Goal: Browse casually

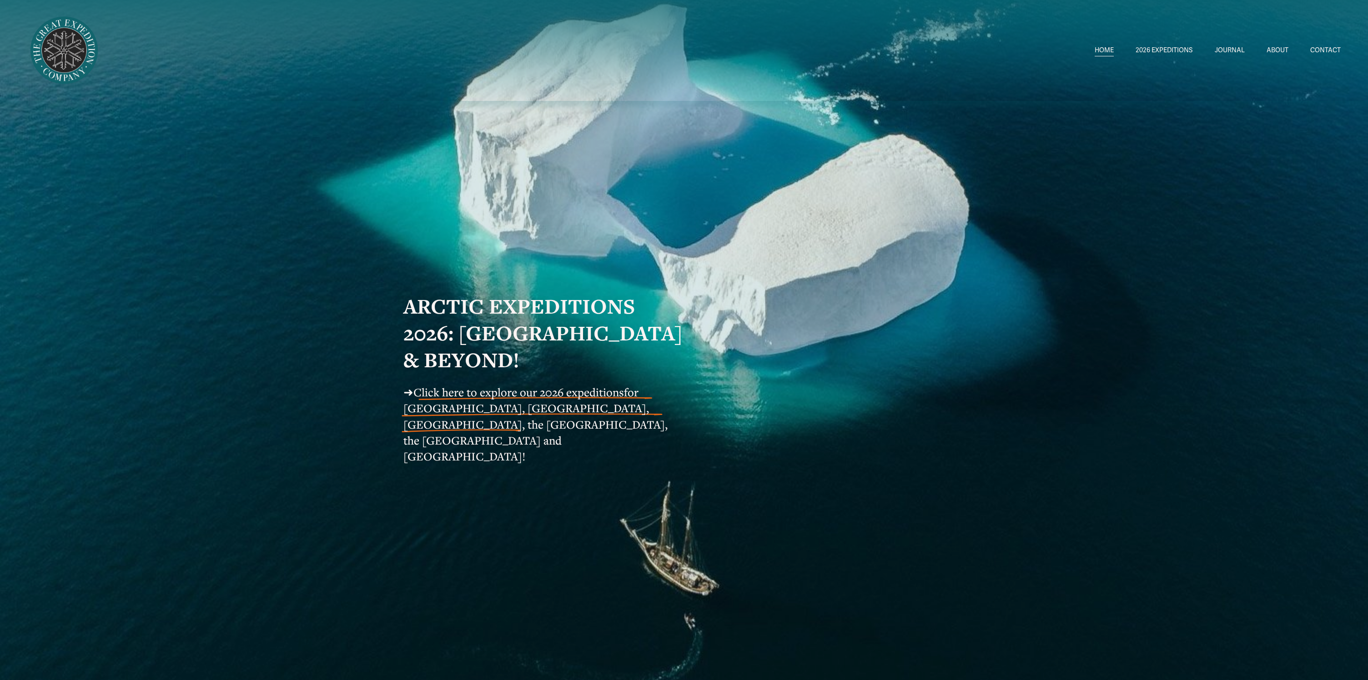
click at [1232, 52] on link "JOURNAL" at bounding box center [1230, 50] width 30 height 13
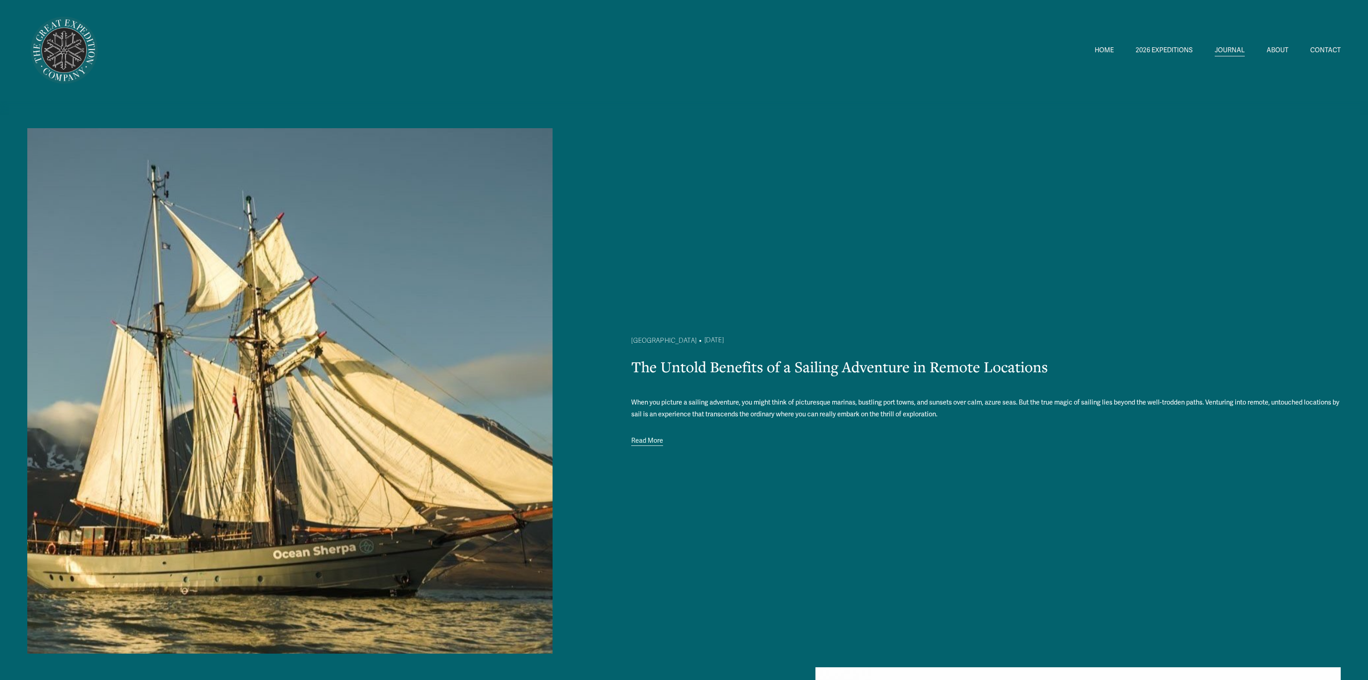
click at [1101, 42] on div "HOME 2026 EXPEDITIONS Circumnavigating Svalbard 1" at bounding box center [683, 51] width 1313 height 74
click at [1102, 49] on link "HOME" at bounding box center [1104, 50] width 19 height 13
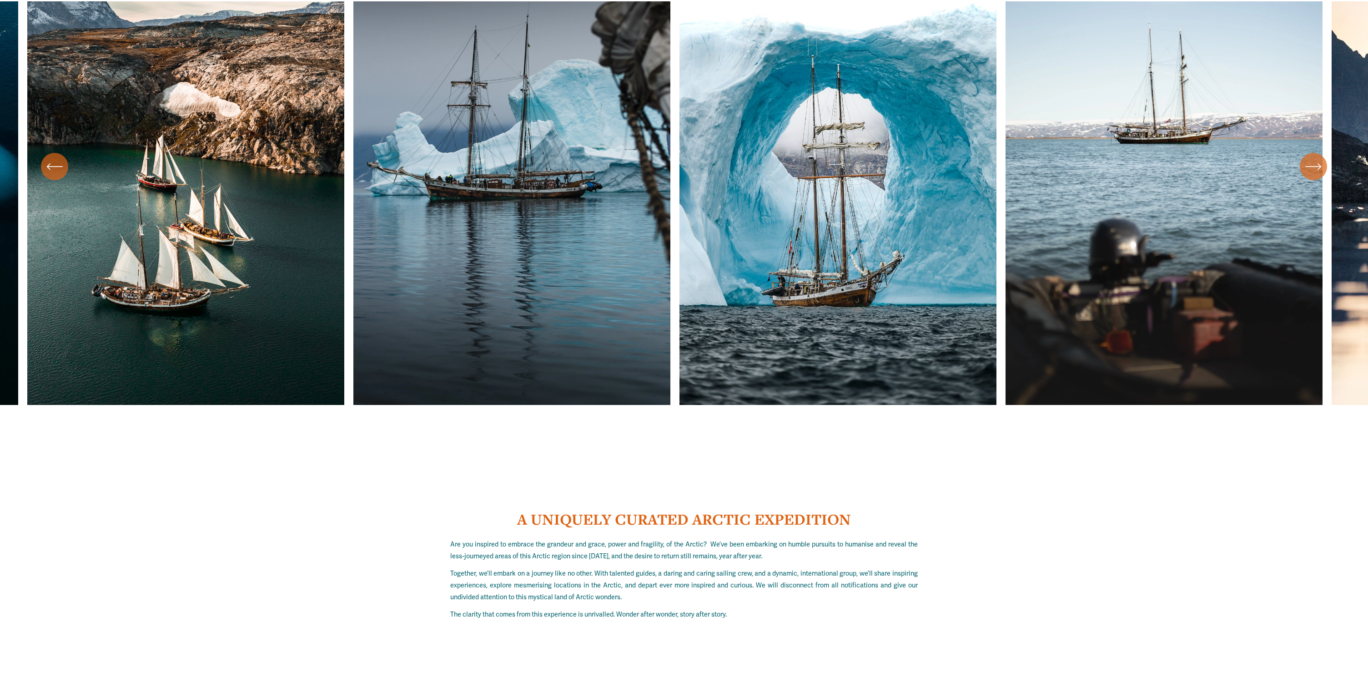
scroll to position [4153, 0]
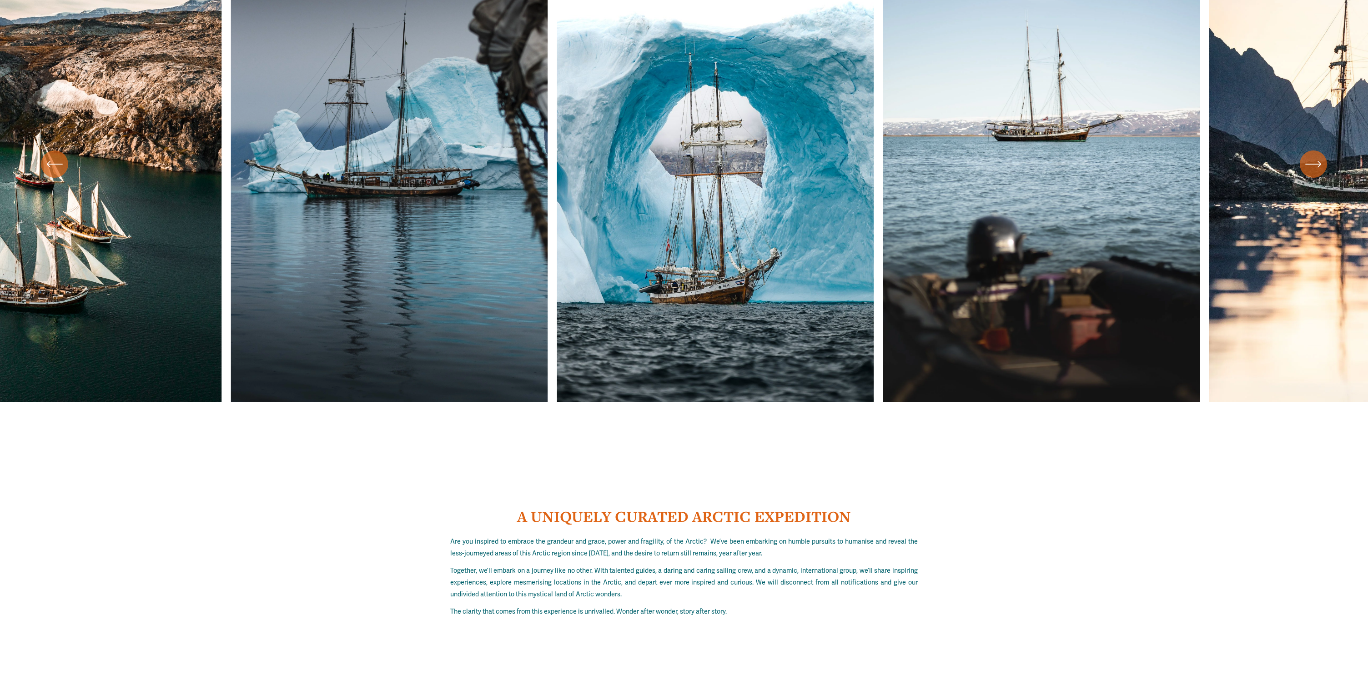
drag, startPoint x: 1145, startPoint y: 249, endPoint x: 580, endPoint y: 235, distance: 565.5
click at [596, 228] on ul "Carousel" at bounding box center [683, 165] width 1313 height 476
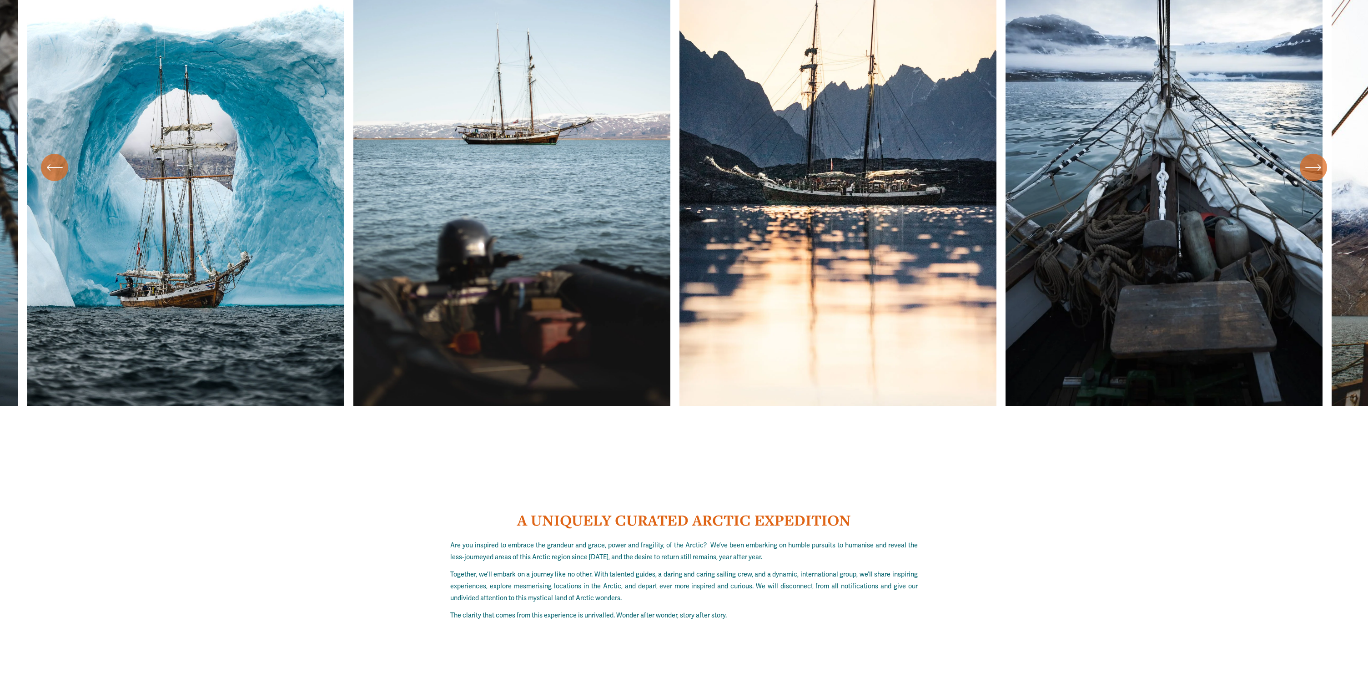
click at [1313, 183] on ul "Carousel" at bounding box center [683, 168] width 1313 height 476
click at [1313, 176] on div "\a \a \a Next\a \a" at bounding box center [1313, 167] width 27 height 27
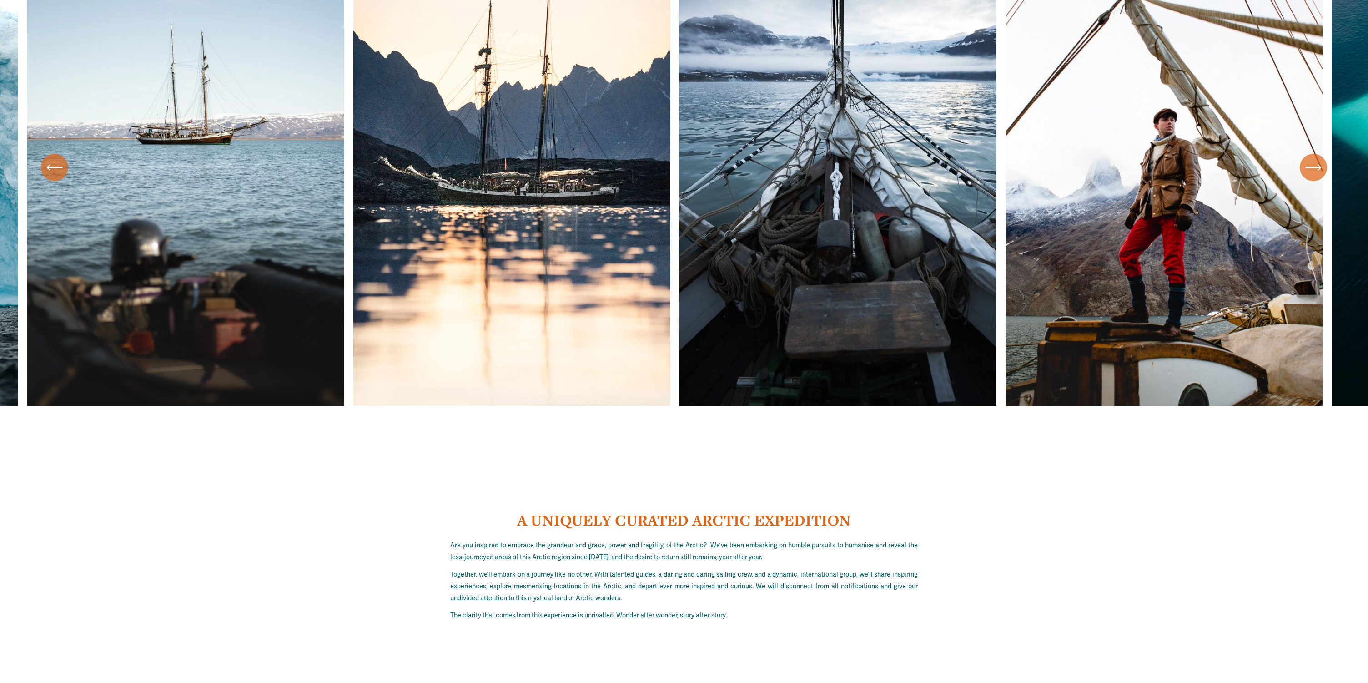
click at [1313, 176] on div "\a \a \a Next\a \a" at bounding box center [1313, 167] width 27 height 27
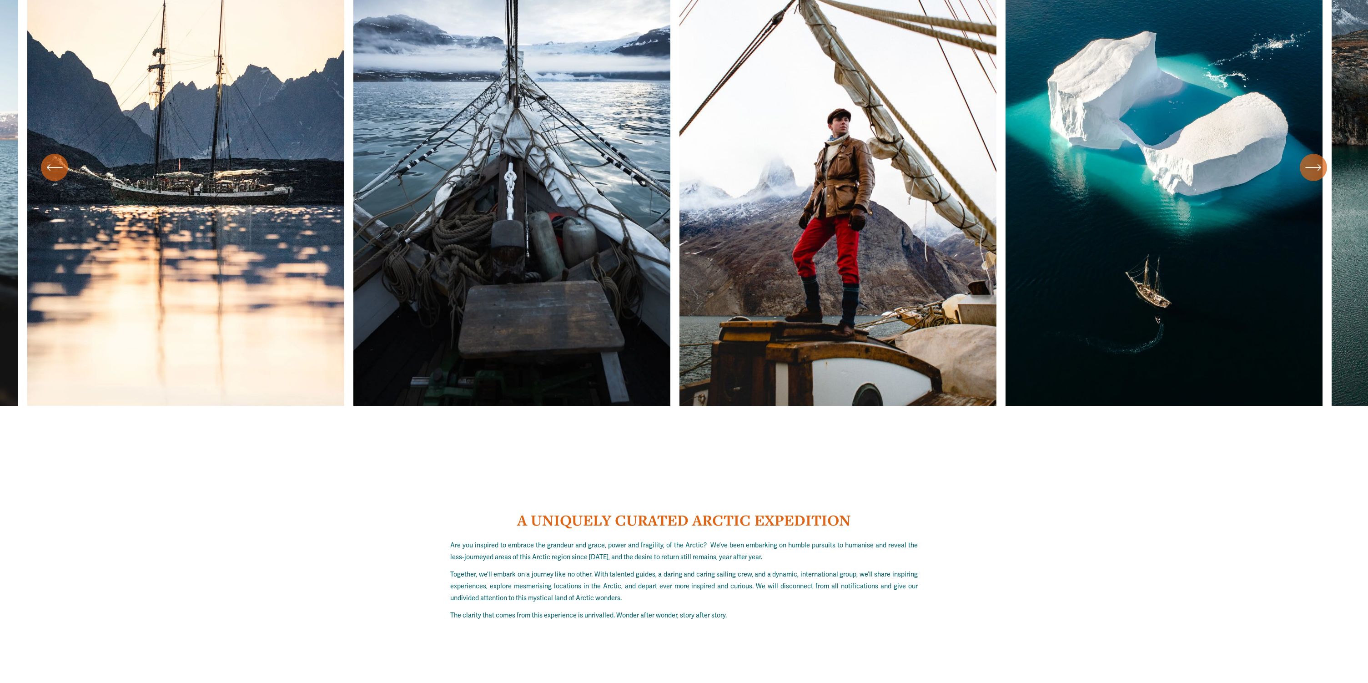
click at [1313, 176] on div "\a \a \a Next\a \a" at bounding box center [1313, 167] width 27 height 27
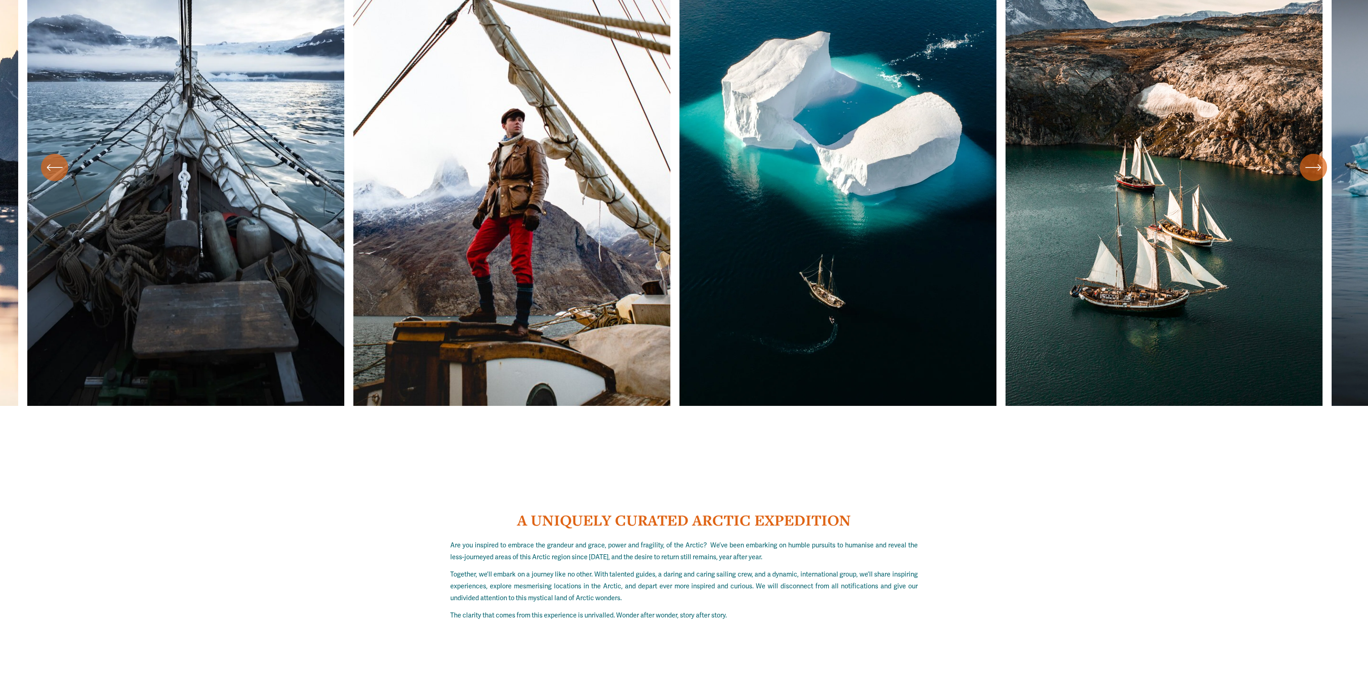
click at [1313, 176] on div "\a \a \a Next\a \a" at bounding box center [1313, 167] width 27 height 27
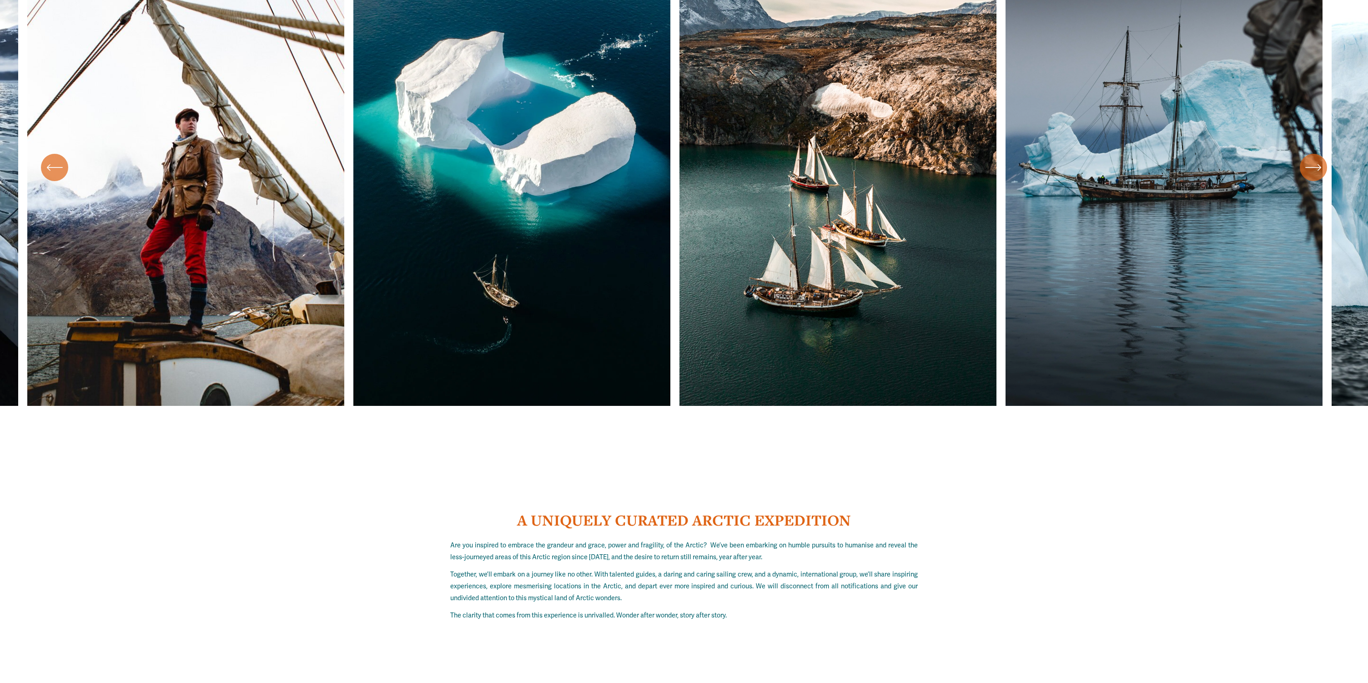
click at [1313, 176] on div "\a \a \a Next\a \a" at bounding box center [1313, 167] width 27 height 27
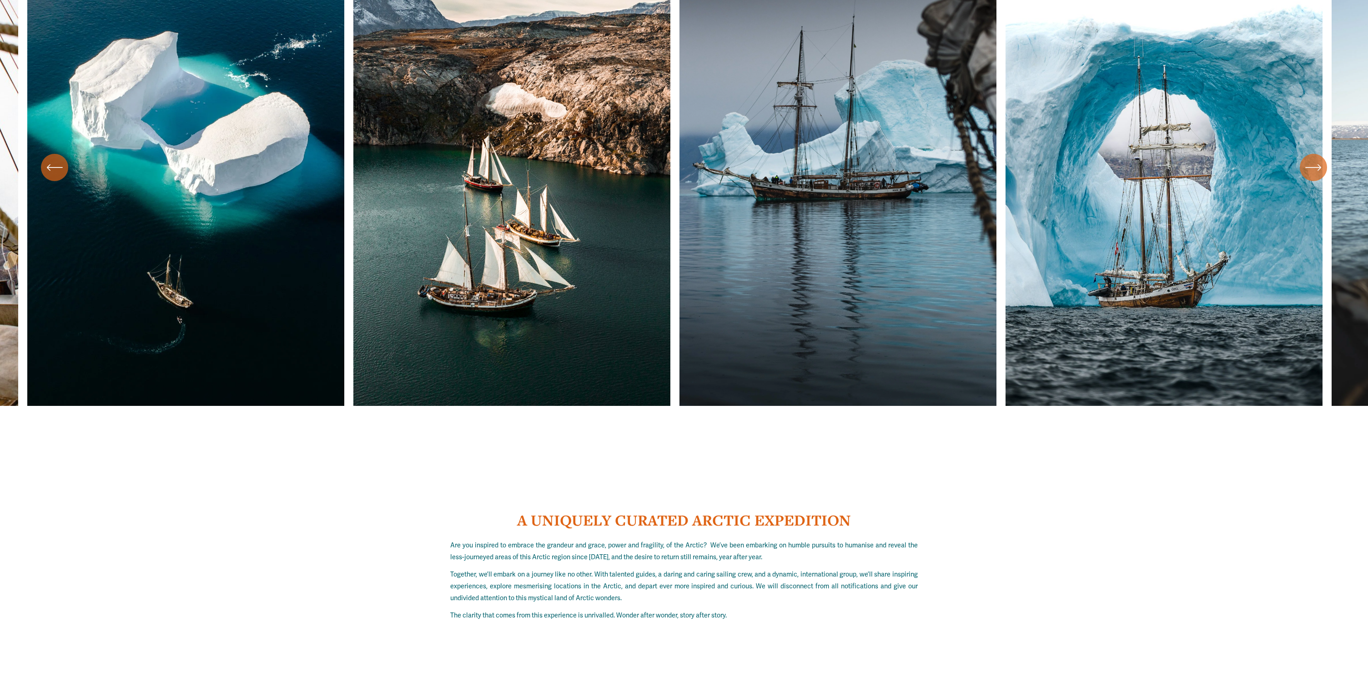
click at [1313, 176] on div "\a \a \a Next\a \a" at bounding box center [1313, 167] width 27 height 27
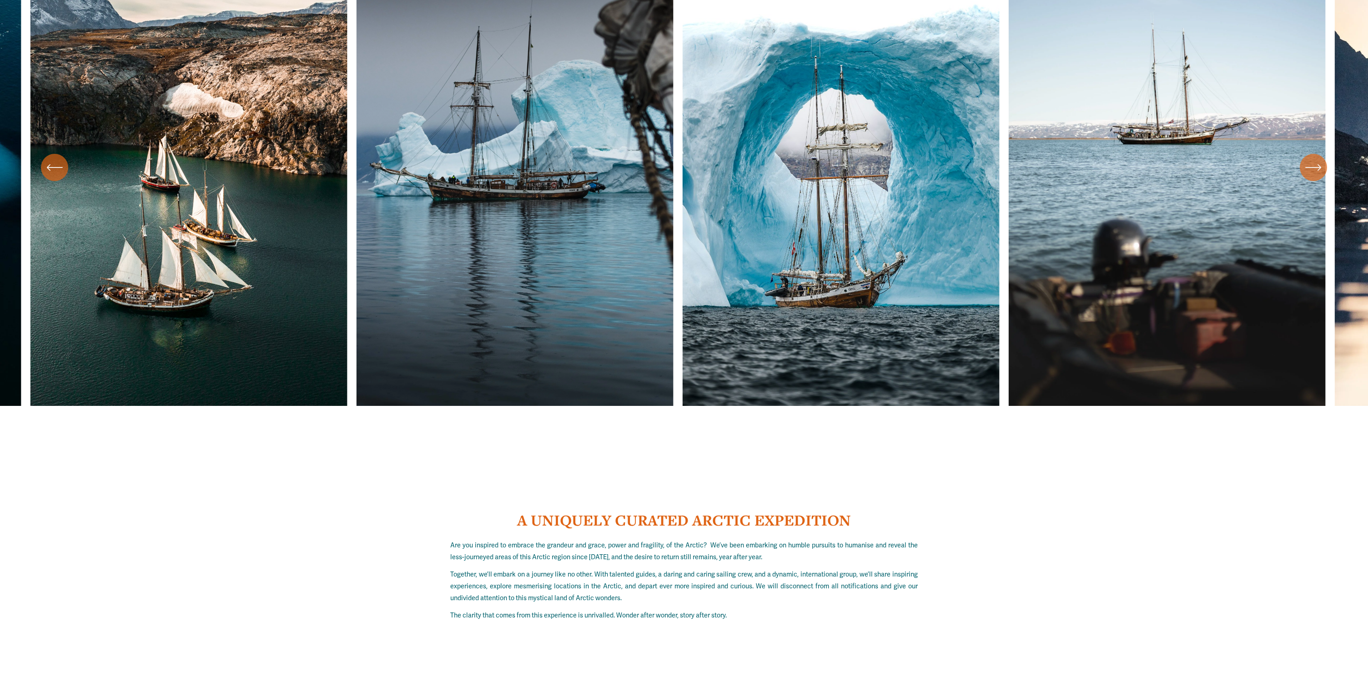
click at [1313, 176] on div "\a \a \a Next\a \a" at bounding box center [1313, 167] width 27 height 27
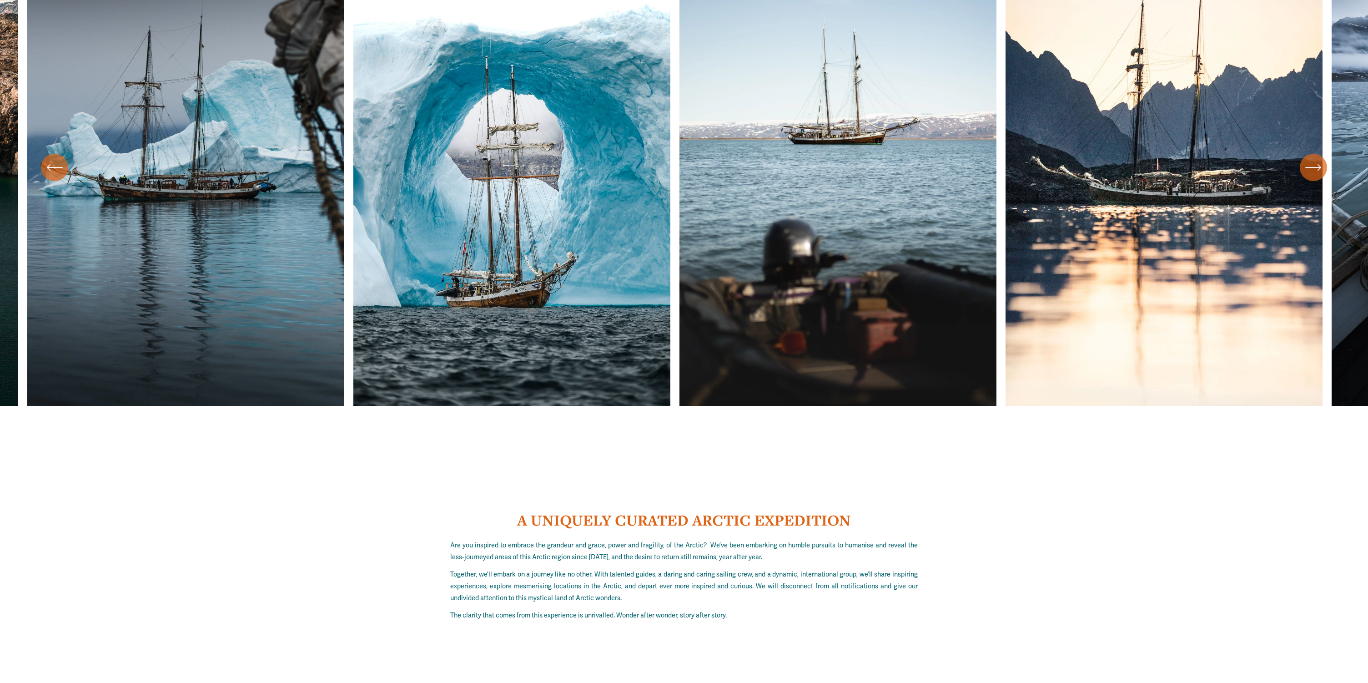
click at [1313, 176] on div "\a \a \a Next\a \a" at bounding box center [1313, 167] width 27 height 27
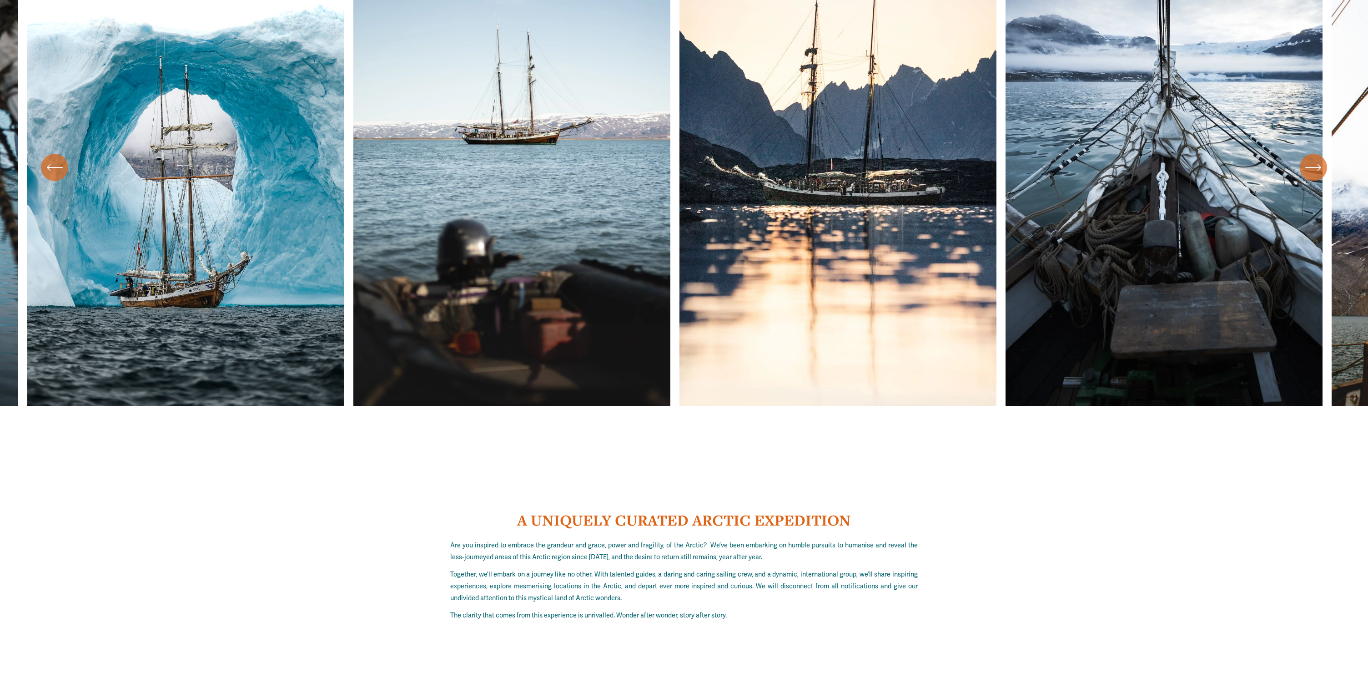
click at [1313, 176] on div "\a \a \a Next\a \a" at bounding box center [1313, 167] width 27 height 27
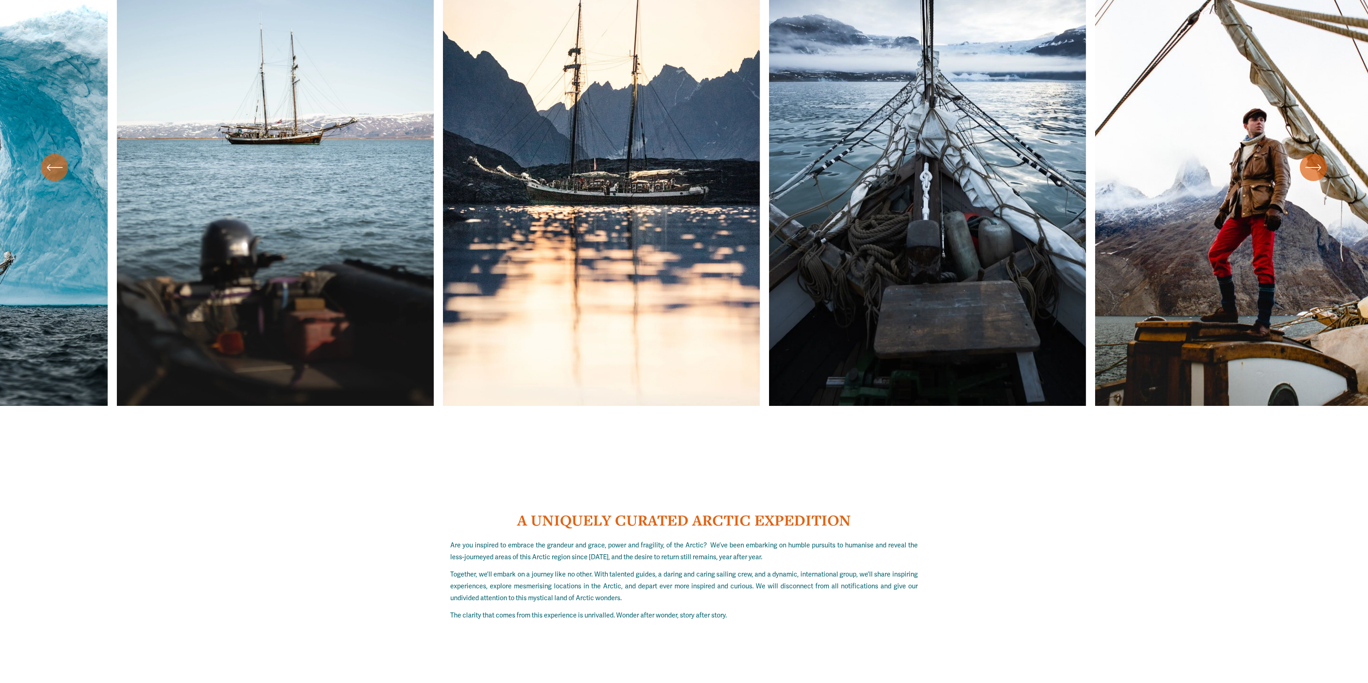
click at [1313, 176] on div "\a \a \a Next\a \a" at bounding box center [1313, 167] width 27 height 27
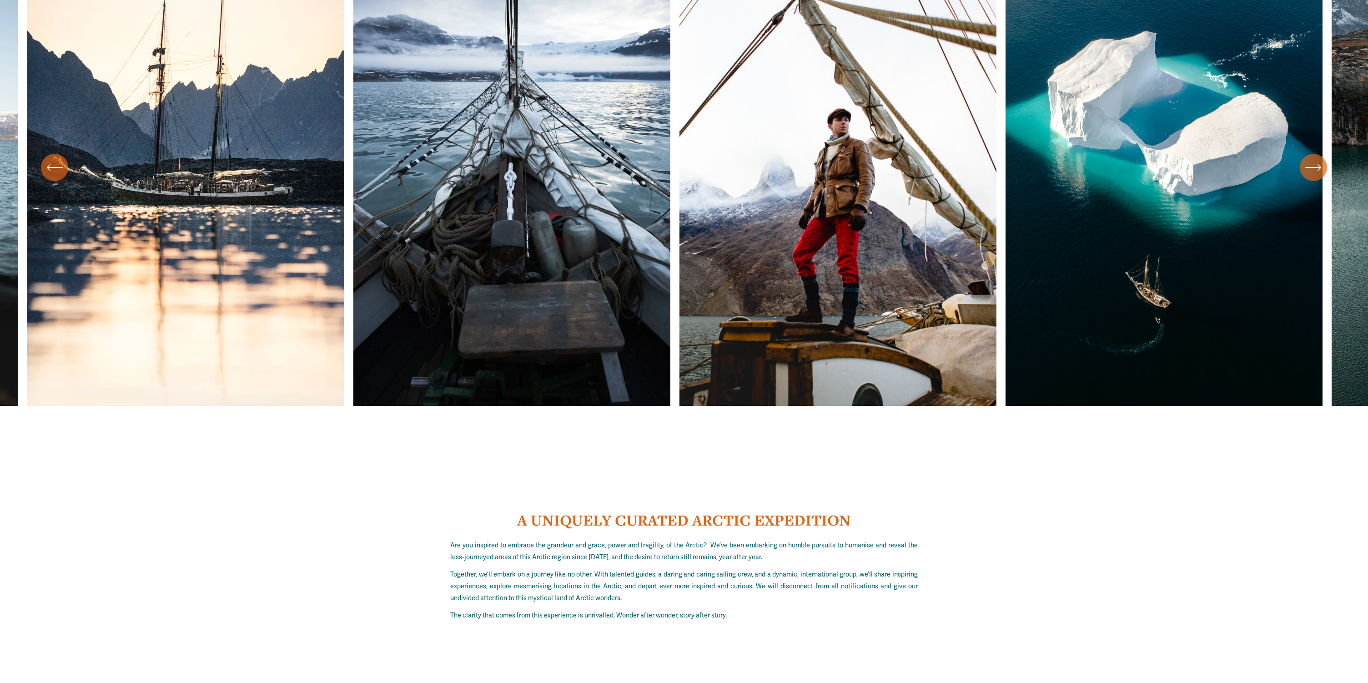
click at [1313, 176] on div "\a \a \a Next\a \a" at bounding box center [1313, 167] width 27 height 27
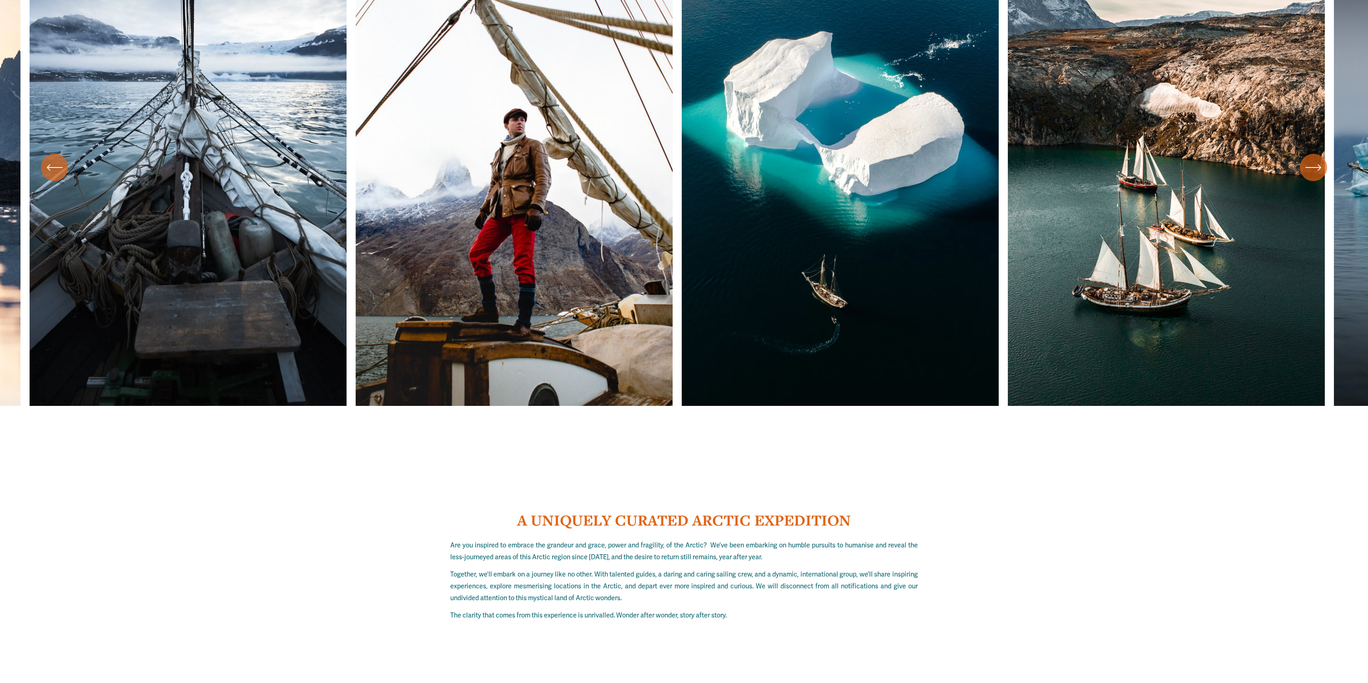
click at [1313, 176] on div "\a \a \a Next\a \a" at bounding box center [1313, 167] width 27 height 27
